Goal: Information Seeking & Learning: Learn about a topic

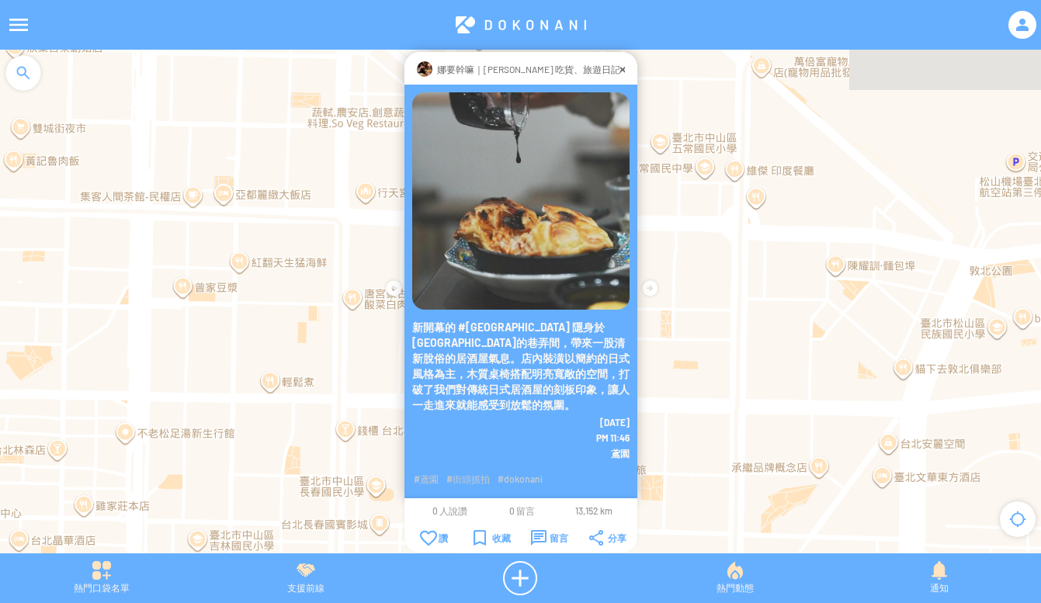
click at [535, 250] on img at bounding box center [520, 200] width 217 height 217
click at [610, 108] on img at bounding box center [520, 200] width 217 height 217
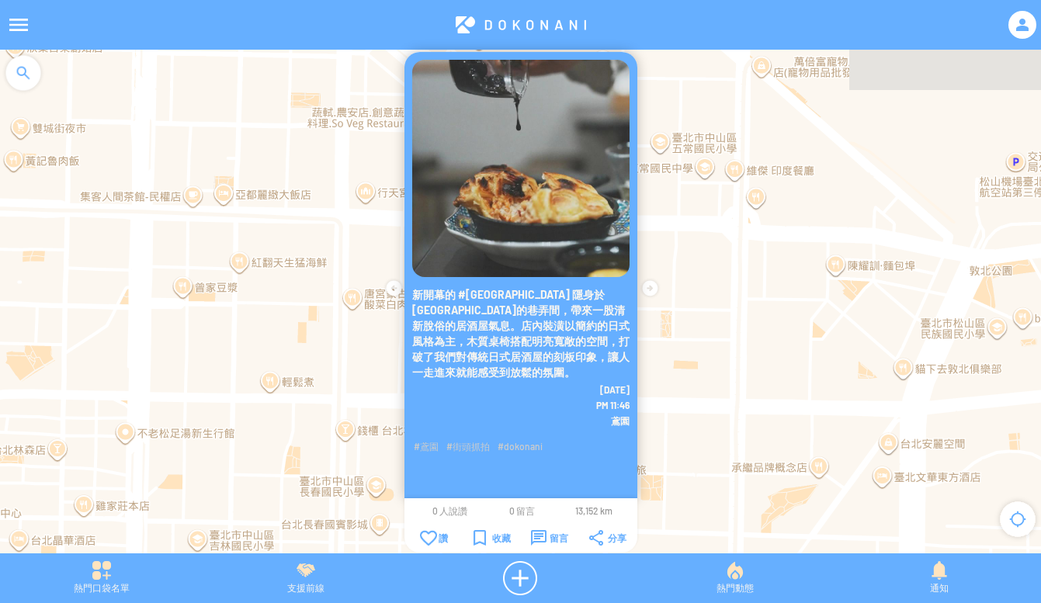
click at [528, 326] on p "新開幕的 #[GEOGRAPHIC_DATA] 隱身於[GEOGRAPHIC_DATA]的巷弄間，帶來一股清新脫俗的居酒屋氣息。店內裝潢以簡約的日式風格為主，…" at bounding box center [520, 333] width 217 height 93
drag, startPoint x: 513, startPoint y: 358, endPoint x: 605, endPoint y: 158, distance: 219.8
click at [514, 355] on p "新開幕的 #[GEOGRAPHIC_DATA] 隱身於[GEOGRAPHIC_DATA]的巷弄間，帶來一股清新脫俗的居酒屋氣息。店內裝潢以簡約的日式風格為主，…" at bounding box center [520, 333] width 217 height 93
click at [525, 151] on img at bounding box center [520, 168] width 217 height 217
click at [484, 19] on div at bounding box center [520, 24] width 966 height 37
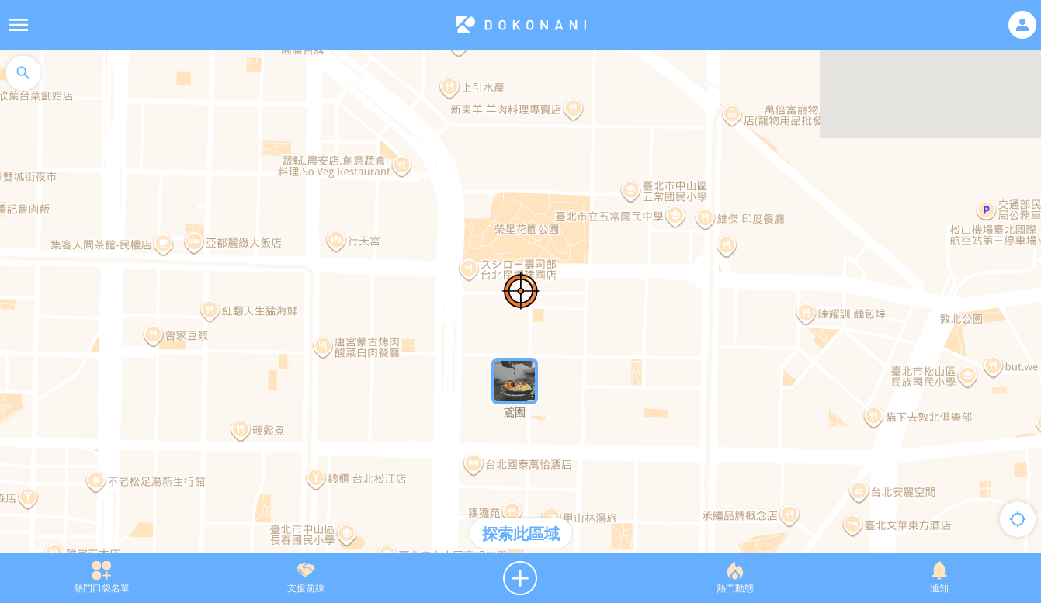
drag, startPoint x: 597, startPoint y: 92, endPoint x: 566, endPoint y: 142, distance: 59.2
click at [566, 142] on div at bounding box center [520, 309] width 1041 height 519
click at [535, 120] on div at bounding box center [520, 309] width 1041 height 519
click at [570, 115] on div at bounding box center [520, 309] width 1041 height 519
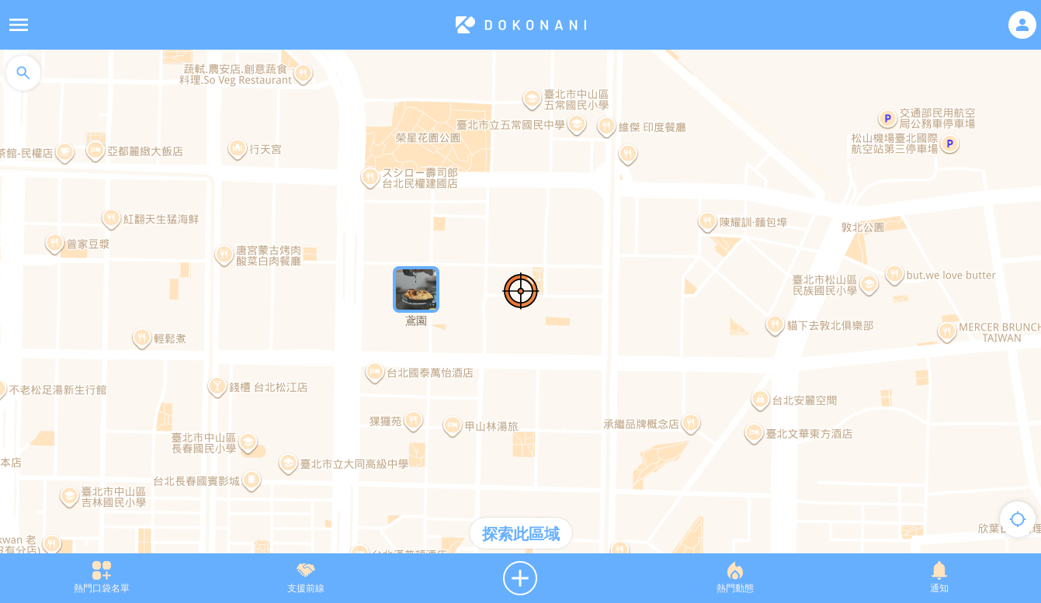
drag, startPoint x: 641, startPoint y: 304, endPoint x: 541, endPoint y: 210, distance: 137.2
click at [541, 210] on div at bounding box center [520, 309] width 1041 height 519
click at [514, 527] on div "探索此區域" at bounding box center [520, 533] width 102 height 31
